Goal: Task Accomplishment & Management: Use online tool/utility

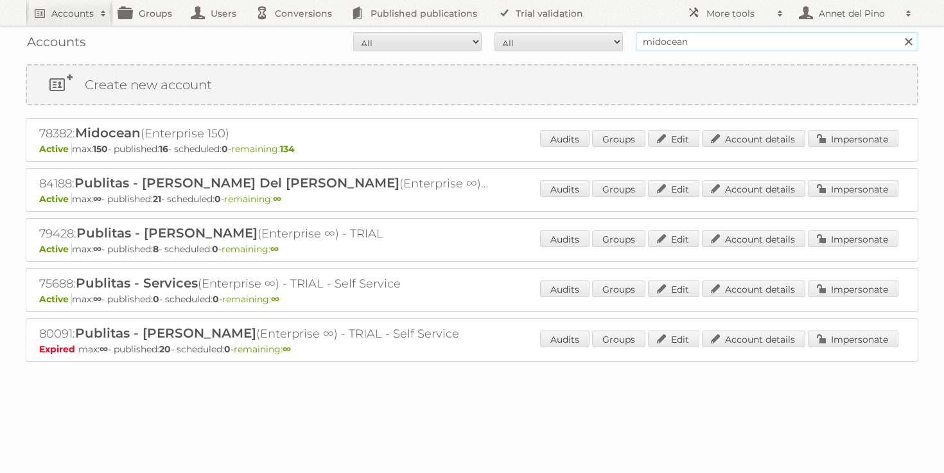
click at [657, 39] on input "midocean" at bounding box center [777, 41] width 282 height 19
paste input "[PERSON_NAME][EMAIL_ADDRESS][DOMAIN_NAME]"
type input "[PERSON_NAME][EMAIL_ADDRESS][DOMAIN_NAME]"
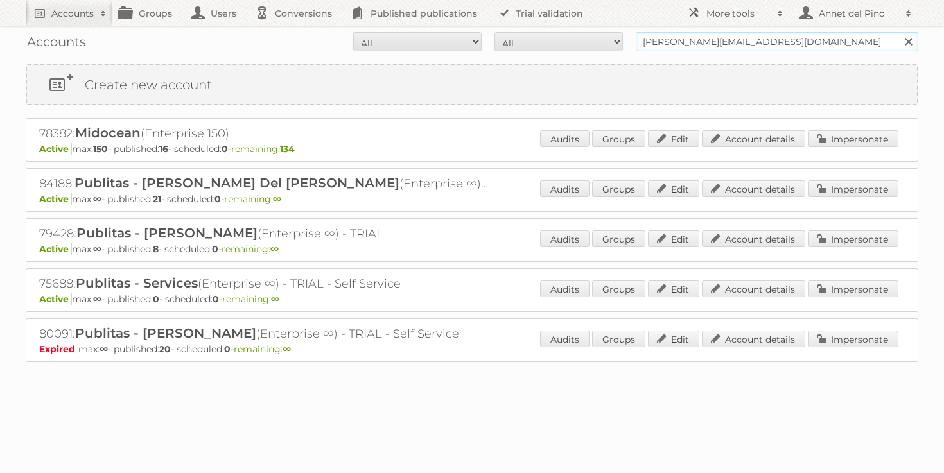
click at [898, 32] on input "Search" at bounding box center [907, 41] width 19 height 19
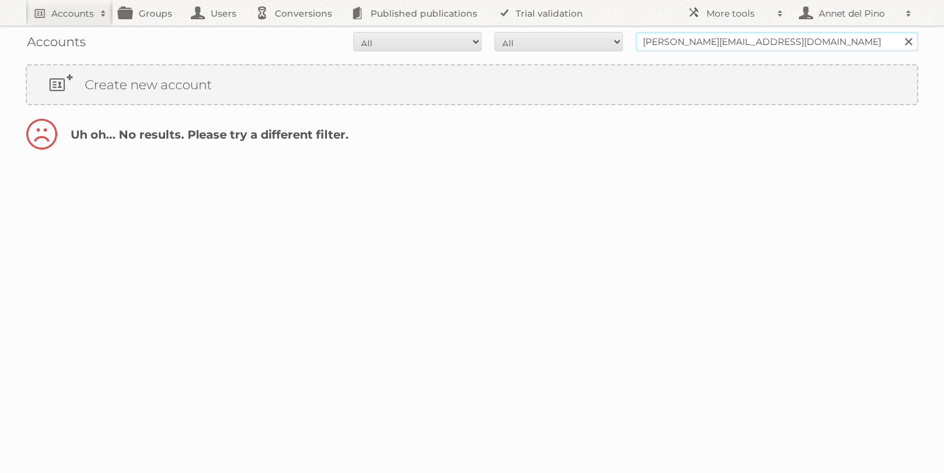
drag, startPoint x: 715, startPoint y: 40, endPoint x: 616, endPoint y: 42, distance: 98.9
click at [616, 42] on form "All Active Expired Pending All Paid Trials Self service [PERSON_NAME][EMAIL_ADD…" at bounding box center [472, 41] width 892 height 19
type input "@[DOMAIN_NAME]"
click at [898, 32] on input "Search" at bounding box center [907, 41] width 19 height 19
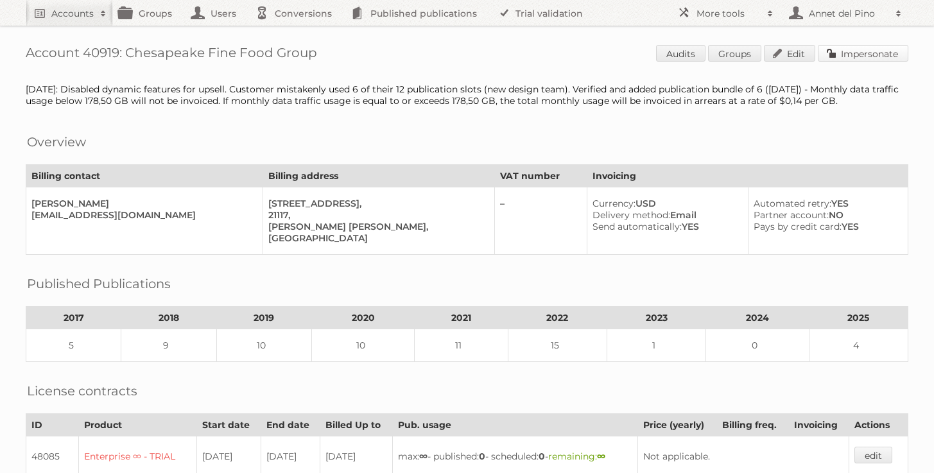
click at [885, 58] on link "Impersonate" at bounding box center [863, 53] width 91 height 17
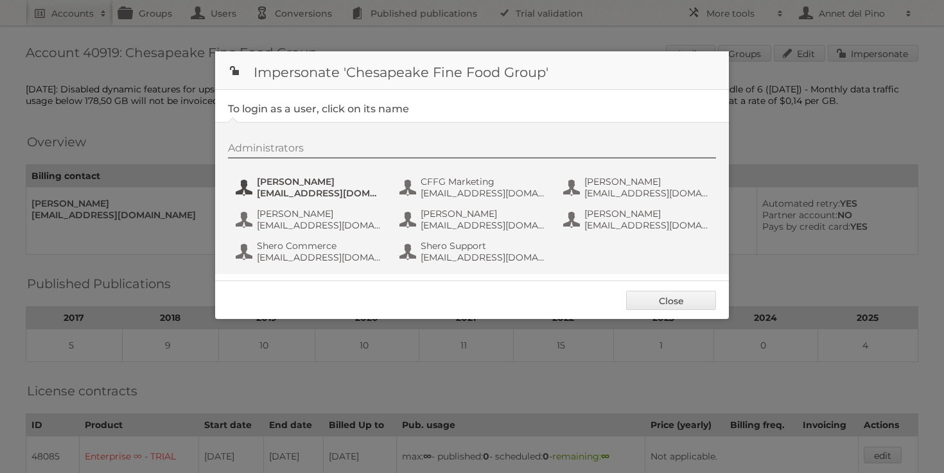
click at [317, 191] on span "bpadilla@mackenzieltd.com" at bounding box center [319, 193] width 125 height 12
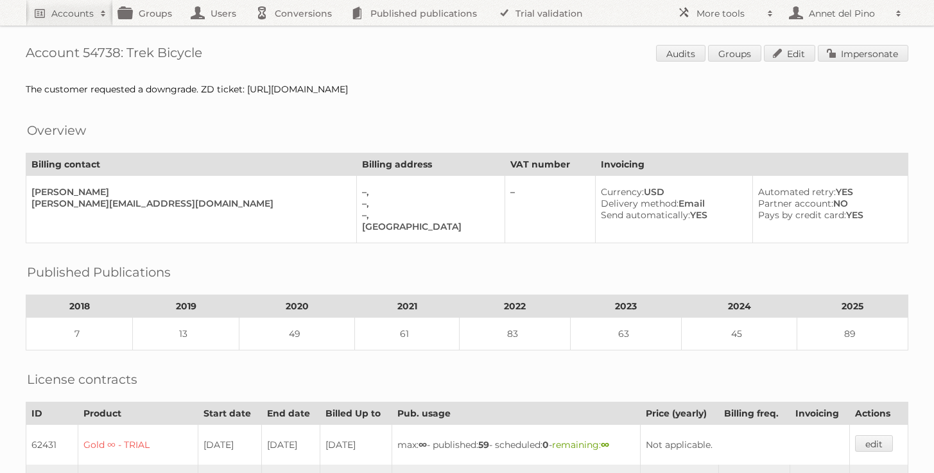
click at [883, 48] on link "Impersonate" at bounding box center [863, 53] width 91 height 17
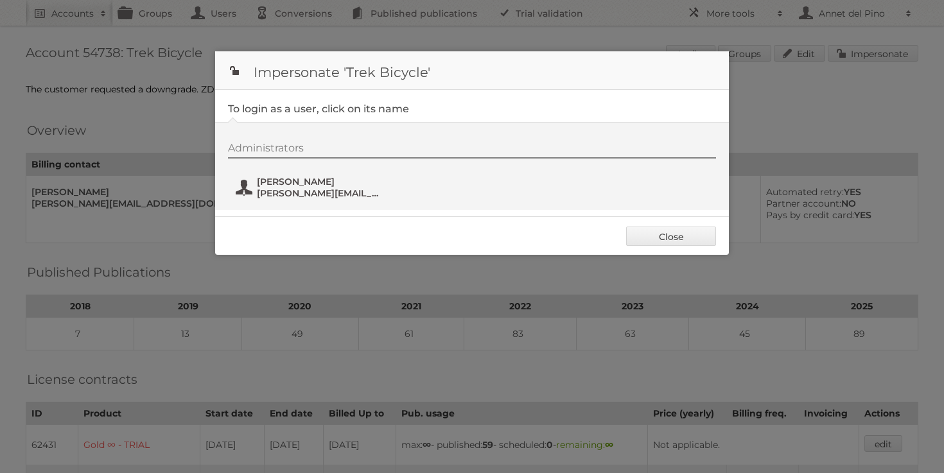
click at [303, 184] on span "[PERSON_NAME]" at bounding box center [319, 182] width 125 height 12
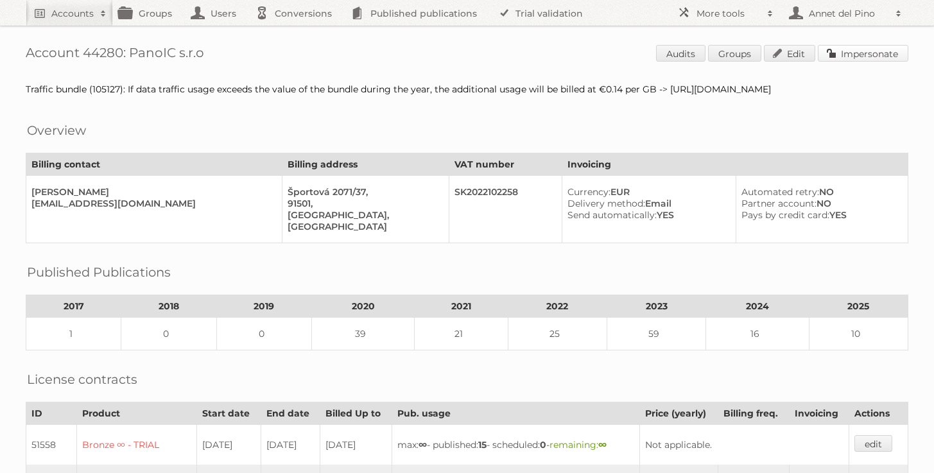
click at [863, 50] on link "Impersonate" at bounding box center [863, 53] width 91 height 17
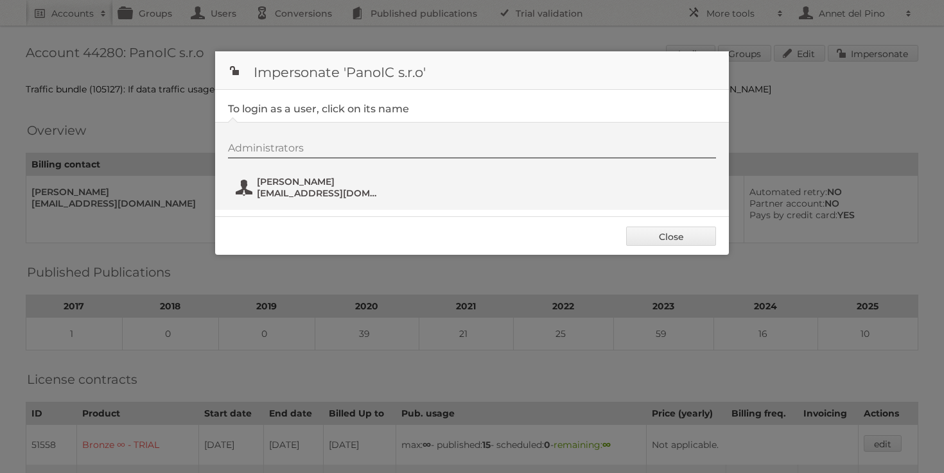
click at [299, 186] on span "Ján Drha" at bounding box center [319, 182] width 125 height 12
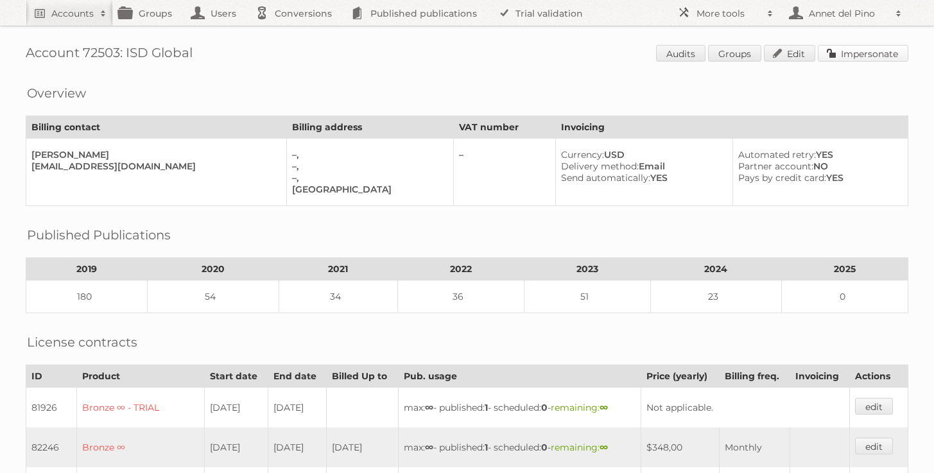
click at [869, 50] on link "Impersonate" at bounding box center [863, 53] width 91 height 17
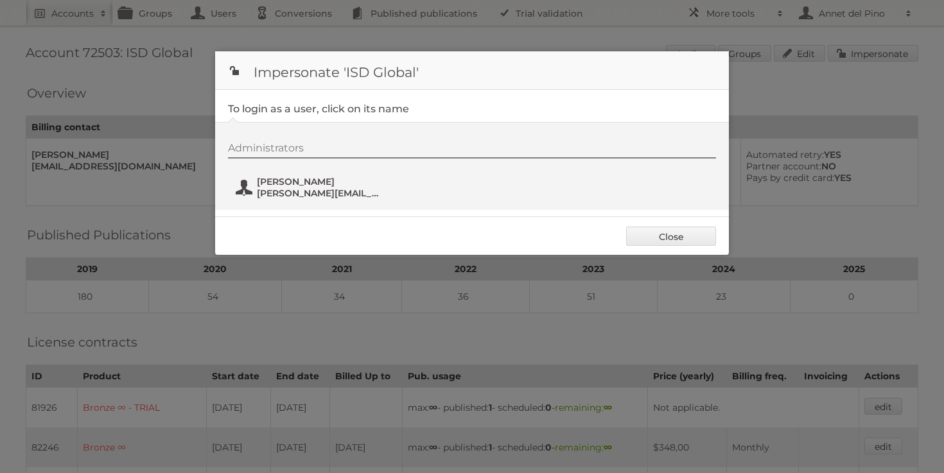
click at [270, 193] on span "mufaddal@groupisd.com" at bounding box center [319, 193] width 125 height 12
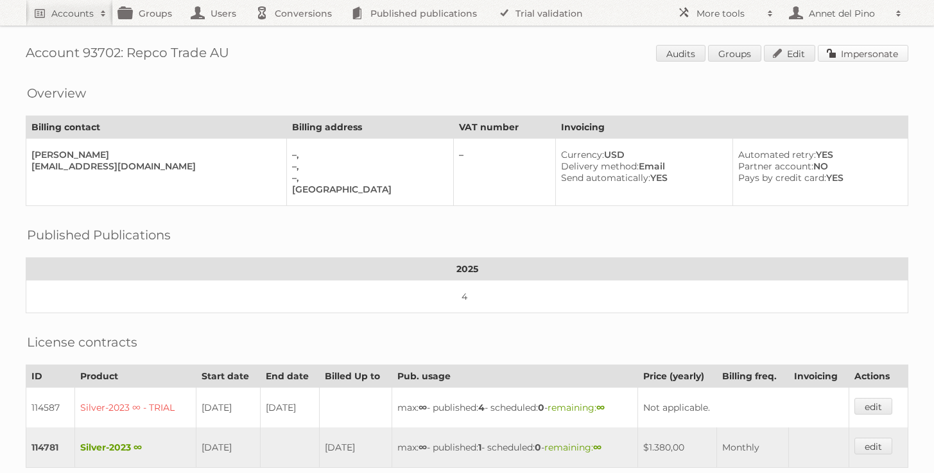
click at [873, 57] on link "Impersonate" at bounding box center [863, 53] width 91 height 17
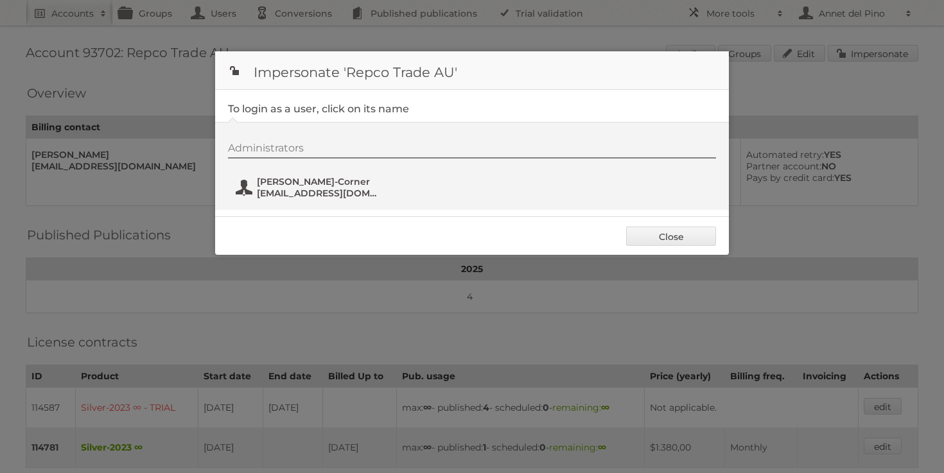
click at [305, 184] on span "[PERSON_NAME]-Corner" at bounding box center [319, 182] width 125 height 12
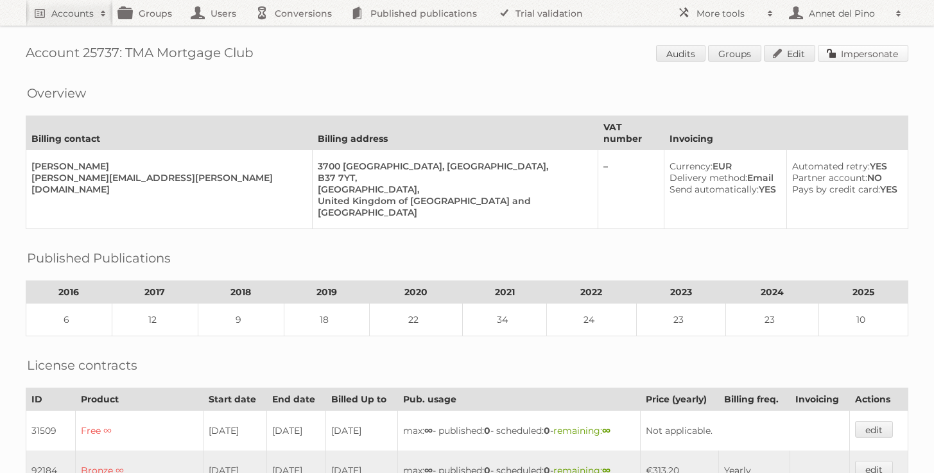
click at [886, 45] on link "Impersonate" at bounding box center [863, 53] width 91 height 17
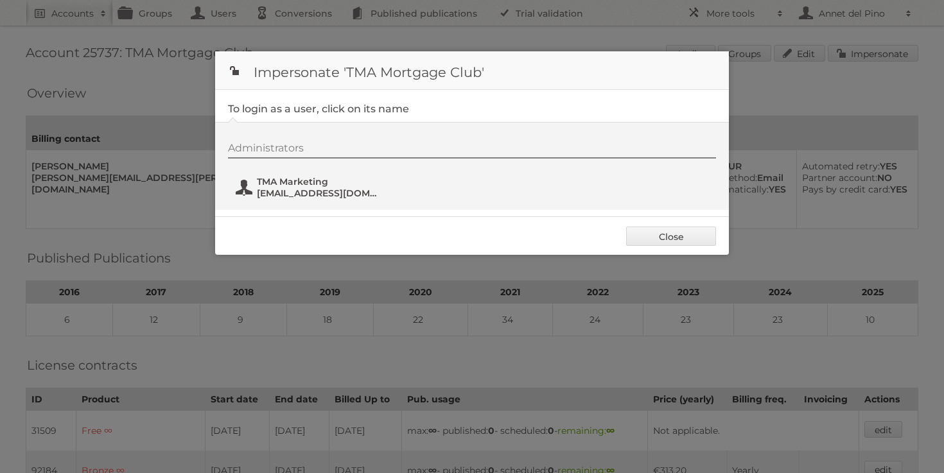
click at [318, 185] on span "TMA Marketing" at bounding box center [319, 182] width 125 height 12
